Goal: Task Accomplishment & Management: Manage account settings

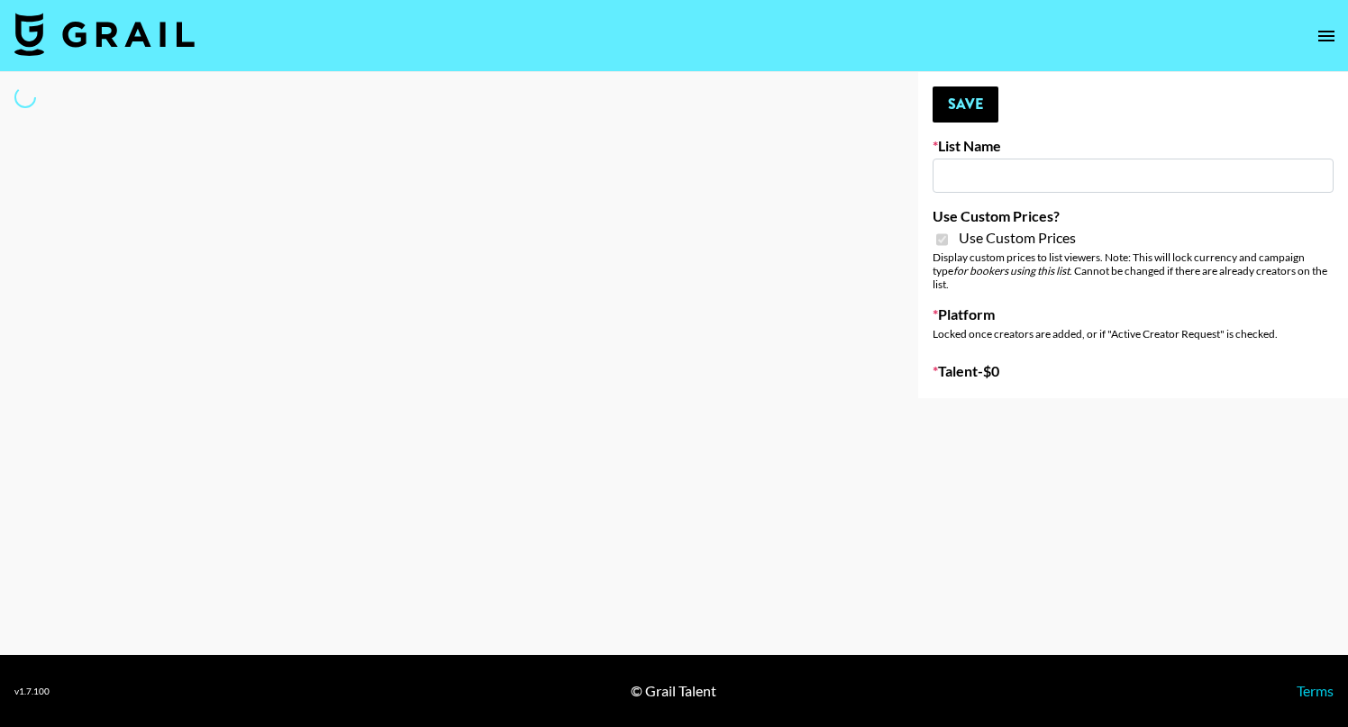
type input "Kids / Toy Accounts"
checkbox input "true"
select select "Brand"
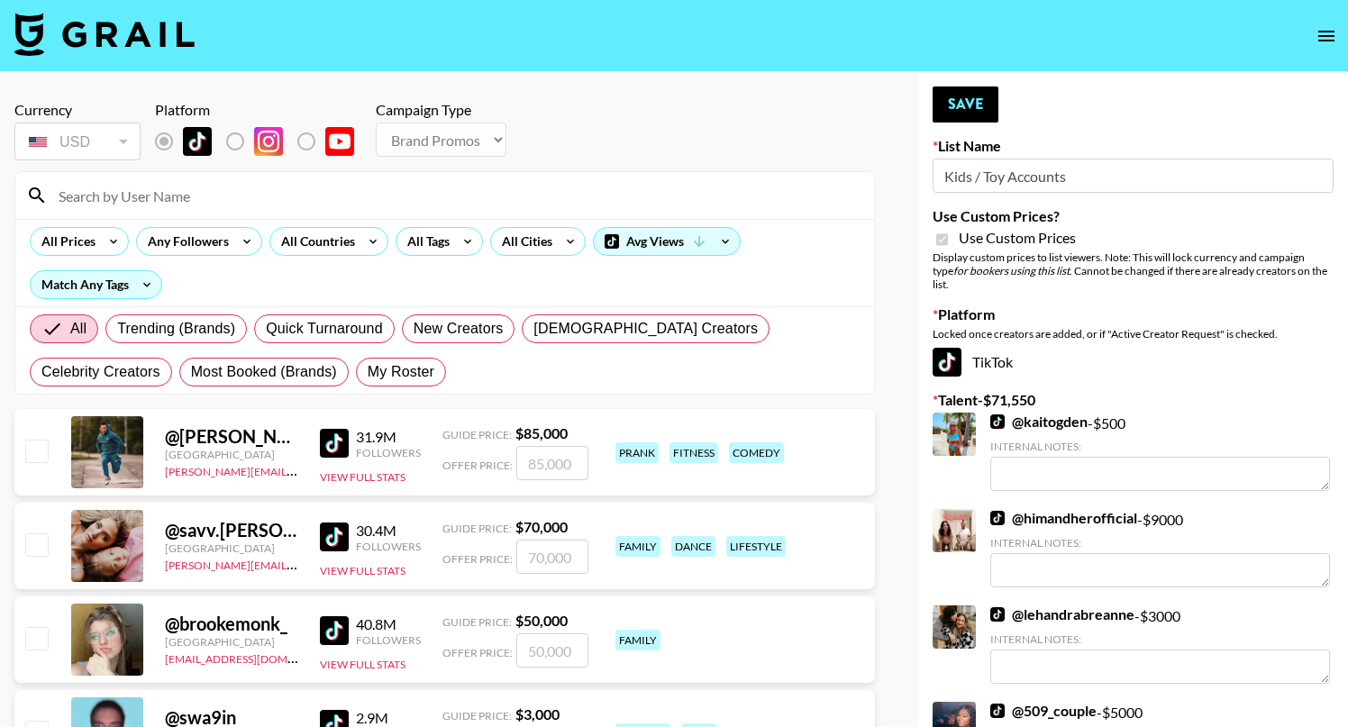
click at [162, 198] on input at bounding box center [456, 195] width 816 height 29
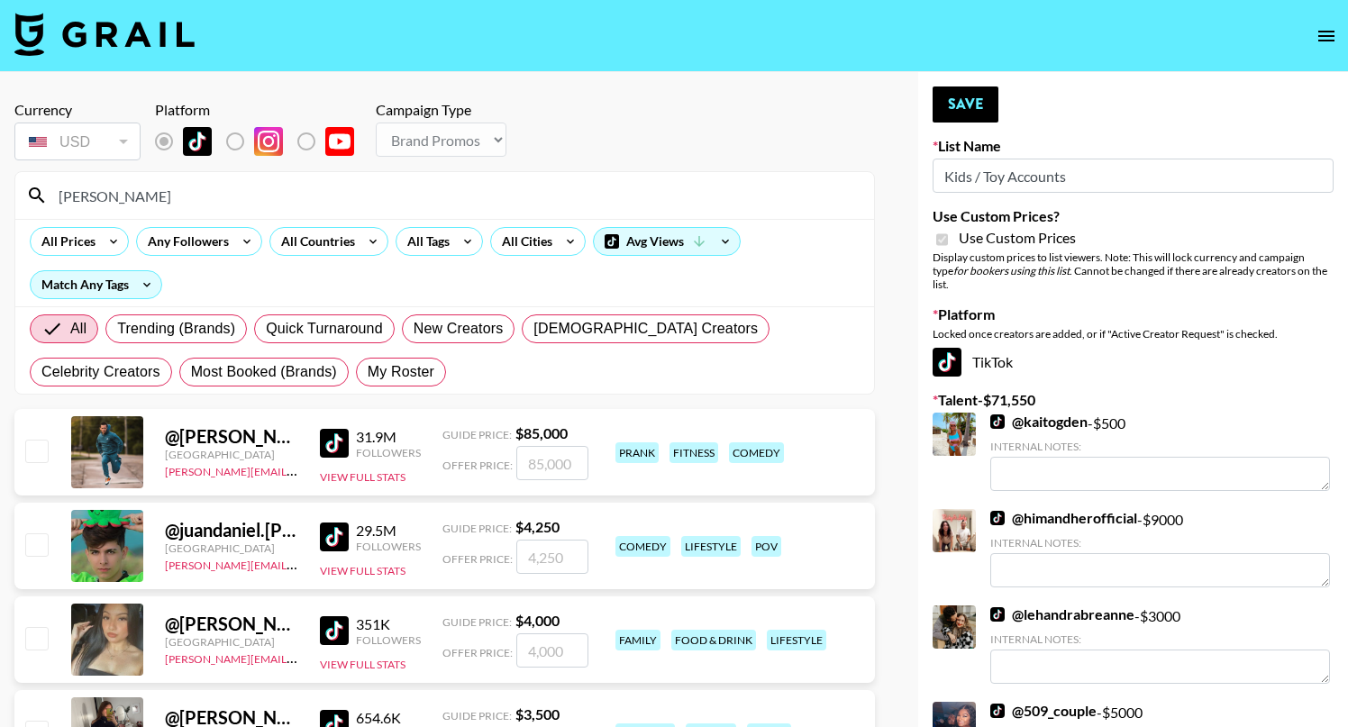
type input "[PERSON_NAME]"
click at [38, 642] on input "checkbox" at bounding box center [36, 638] width 22 height 22
checkbox input "true"
type input "4000"
click at [966, 113] on button "Save" at bounding box center [966, 105] width 66 height 36
